Goal: Information Seeking & Learning: Find specific page/section

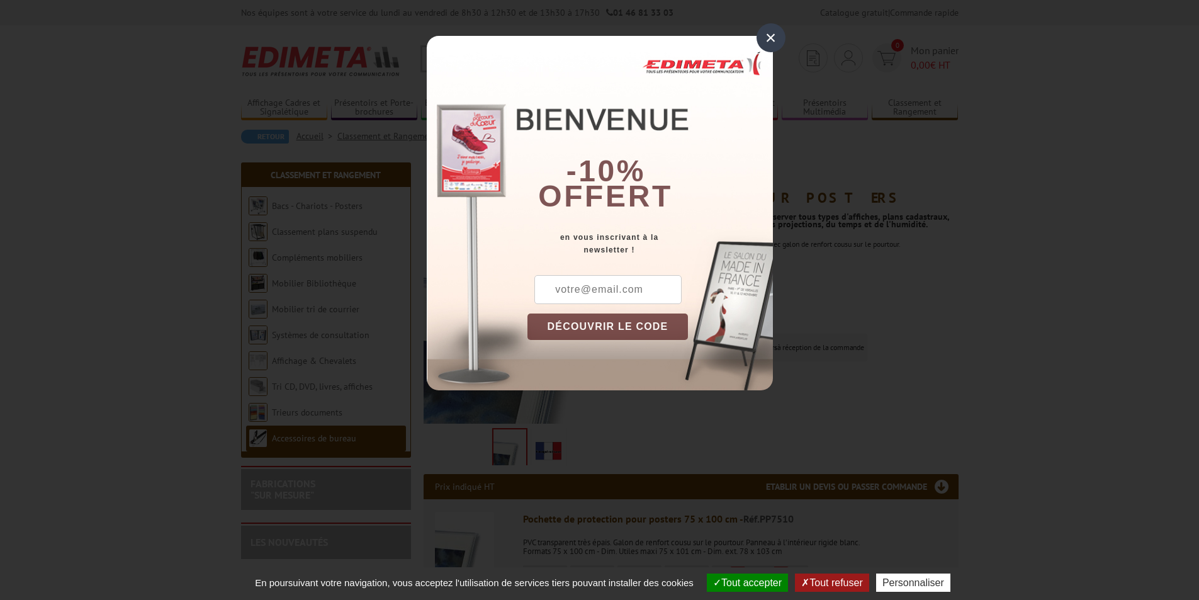
click at [778, 35] on div "×" at bounding box center [771, 37] width 29 height 29
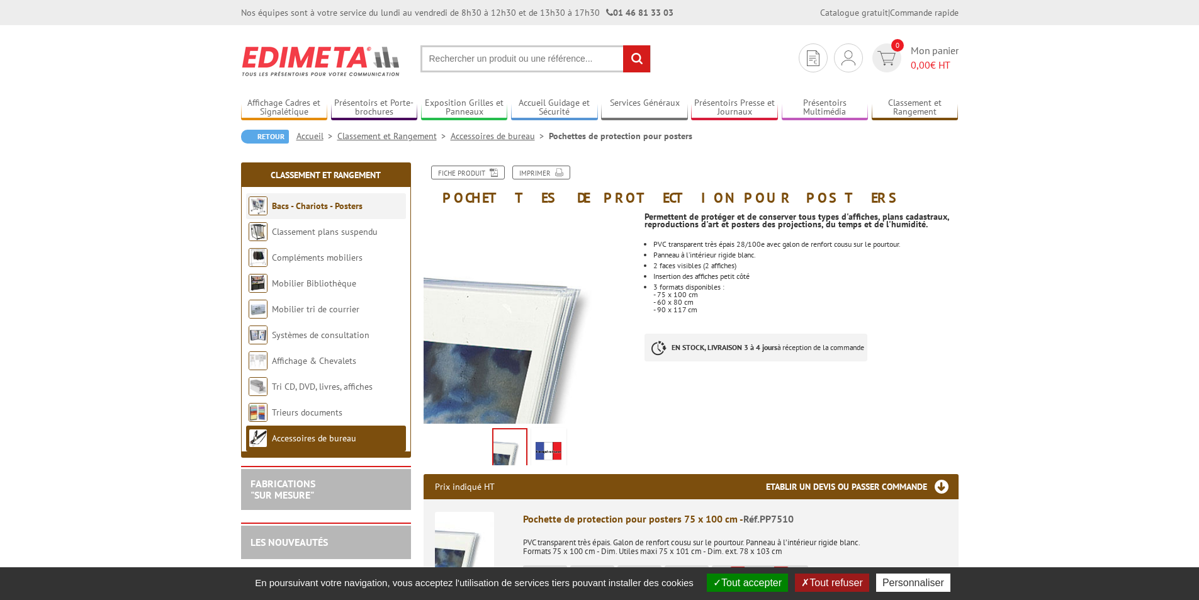
click at [336, 207] on link "Bacs - Chariots - Posters" at bounding box center [317, 205] width 91 height 11
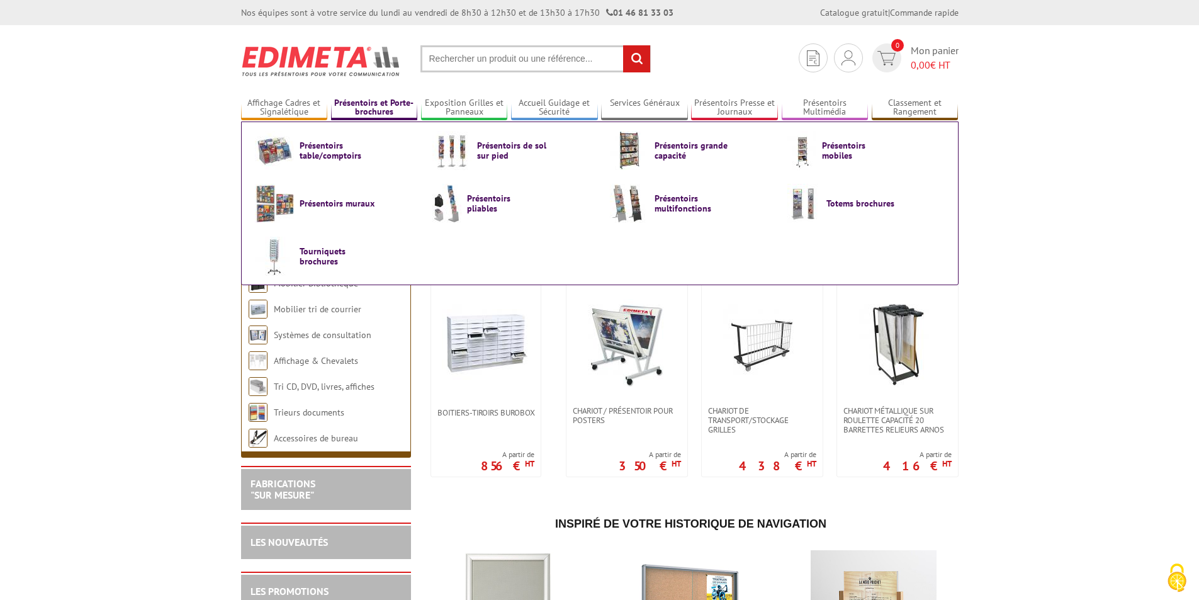
click at [362, 106] on link "Présentoirs et Porte-brochures" at bounding box center [374, 108] width 87 height 21
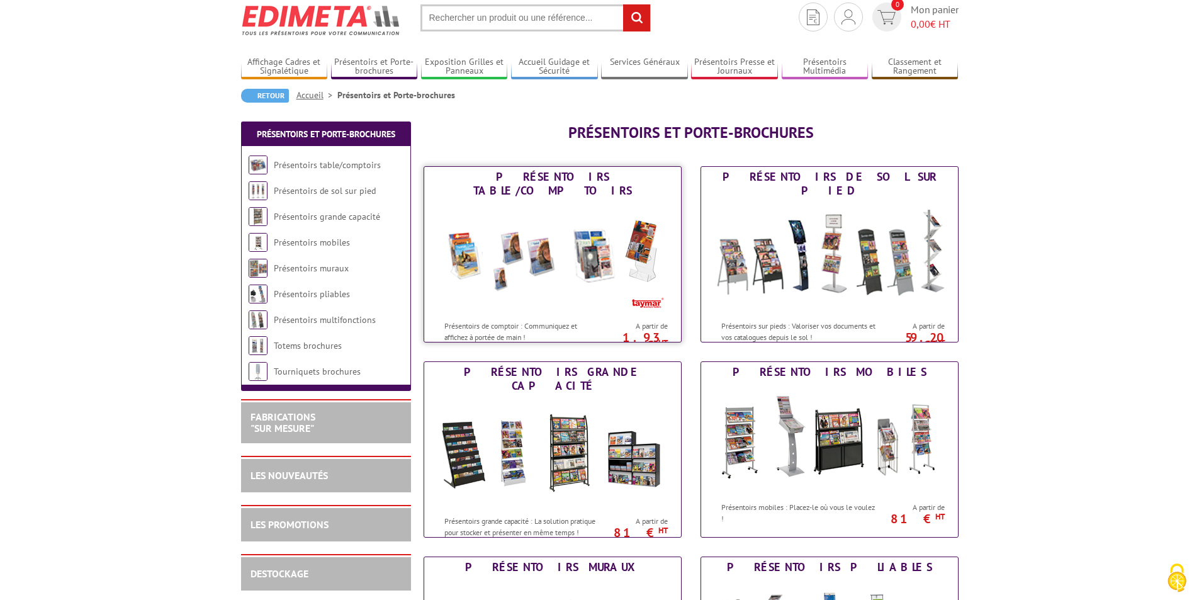
scroll to position [63, 0]
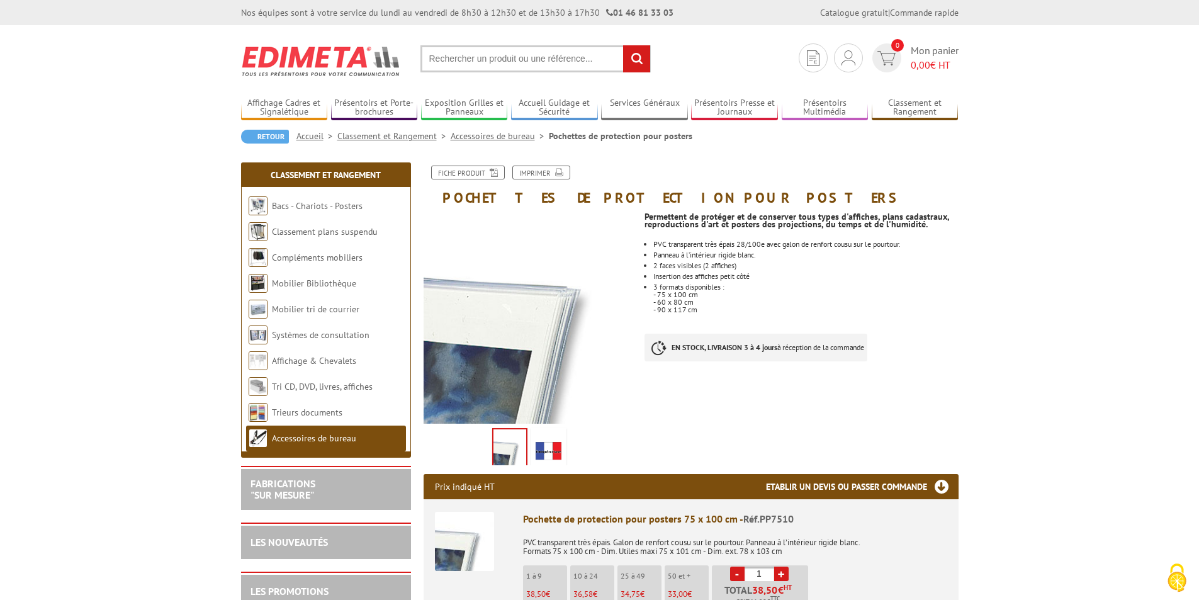
click at [432, 58] on input "text" at bounding box center [536, 58] width 230 height 27
type input "pochette de protection"
click at [639, 56] on input "rechercher" at bounding box center [636, 58] width 27 height 27
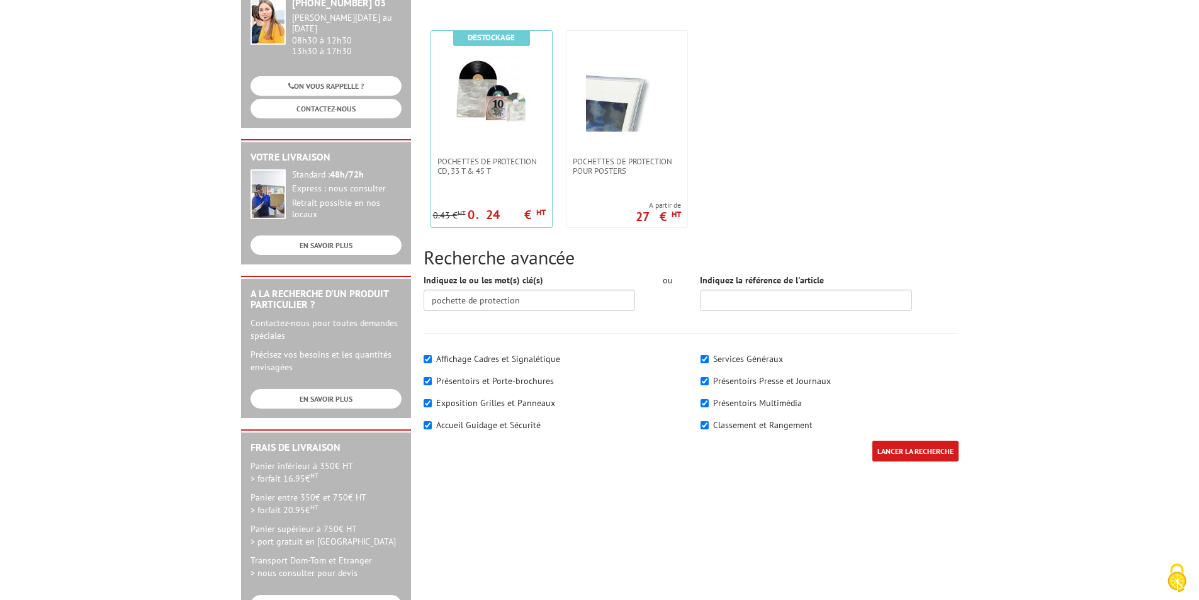
scroll to position [189, 0]
click at [618, 140] on link at bounding box center [627, 93] width 121 height 126
